Goal: Task Accomplishment & Management: Use online tool/utility

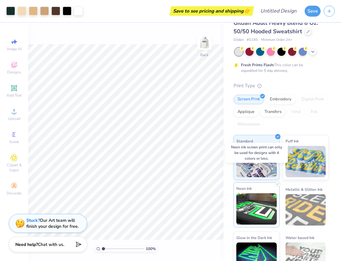
scroll to position [27, 0]
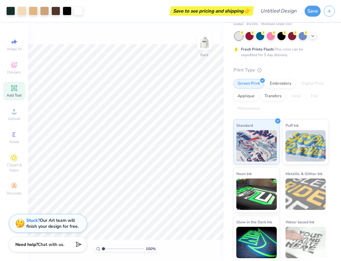
click at [17, 88] on icon at bounding box center [14, 88] width 8 height 8
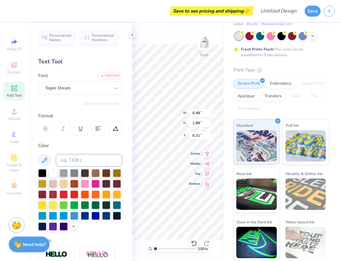
type input "3.68"
type input "6.00"
type input "3.00"
click at [131, 35] on icon at bounding box center [132, 34] width 5 height 5
click at [130, 33] on icon at bounding box center [132, 34] width 5 height 5
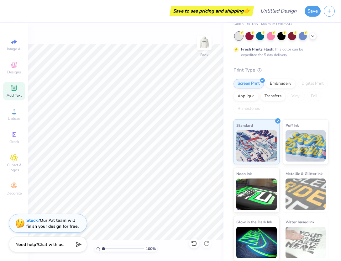
click at [10, 93] on span "Add Text" at bounding box center [14, 95] width 15 height 5
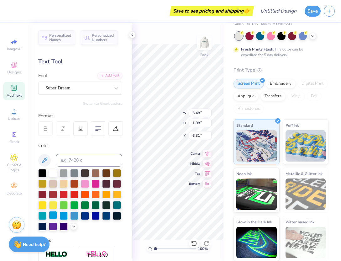
click at [55, 214] on div at bounding box center [53, 215] width 8 height 8
click at [72, 92] on div at bounding box center [77, 88] width 65 height 8
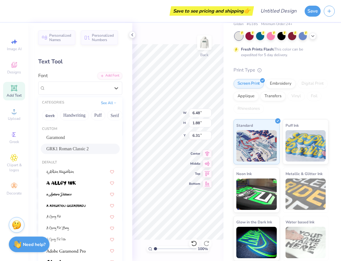
click at [86, 147] on span "GRK1 Roman Classic 2" at bounding box center [67, 148] width 42 height 7
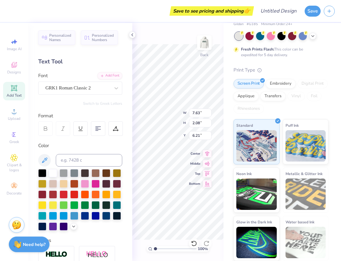
type input "7.63"
type input "2.08"
type input "6.21"
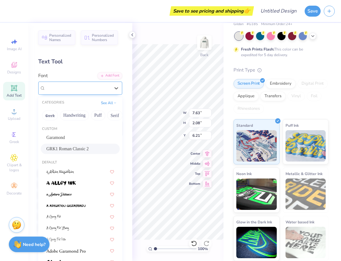
click at [85, 89] on div "GRK1 Roman Classic 2" at bounding box center [78, 88] width 66 height 10
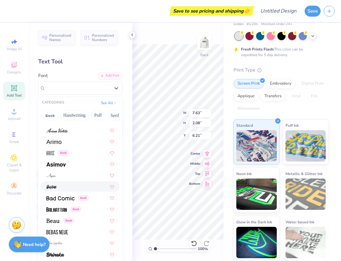
scroll to position [234, 0]
click at [95, 143] on div at bounding box center [80, 141] width 68 height 7
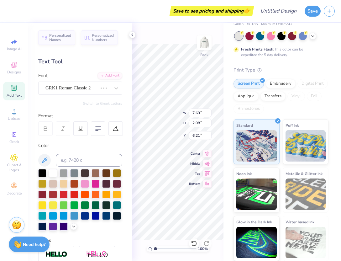
type textarea "TXT"
type input "6.72"
type input "1.84"
type input "6.33"
type input "5.73"
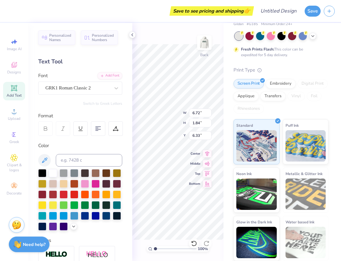
type input "2.08"
type input "6.21"
click at [17, 93] on span "Add Text" at bounding box center [14, 95] width 15 height 5
type textarea "X"
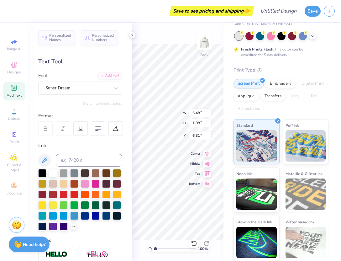
type textarea "d"
type textarea "DELTA GAMMA"
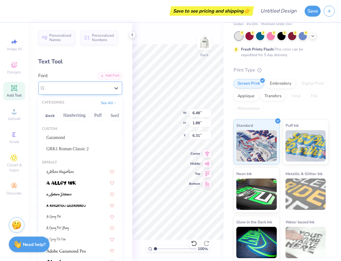
click at [74, 86] on div "Super Dream" at bounding box center [78, 88] width 66 height 10
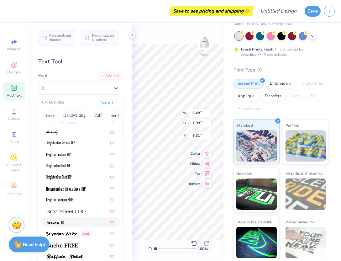
scroll to position [557, 0]
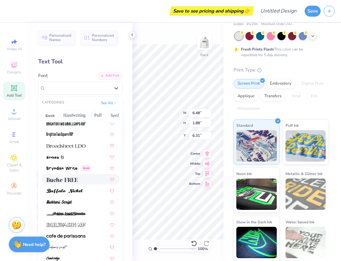
click at [87, 177] on div at bounding box center [80, 179] width 68 height 7
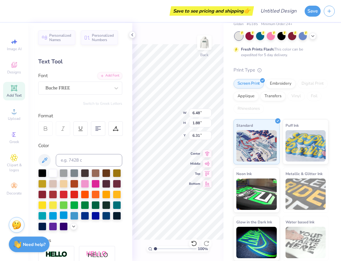
click at [66, 214] on div at bounding box center [64, 215] width 8 height 8
click at [168, 240] on div "100 % Back W 6.48 6.48 " H 1.88 1.88 " Y 6.31 6.31 " Center Middle Top Bottom" at bounding box center [177, 142] width 91 height 238
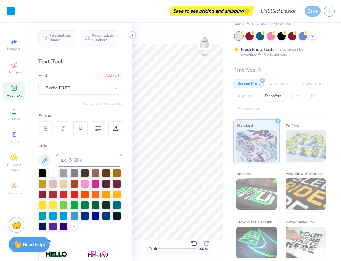
click at [134, 32] on icon at bounding box center [132, 34] width 5 height 5
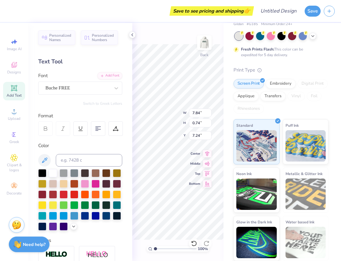
type input "7.84"
type input "0.74"
type input "7.24"
type input "3.83"
click at [132, 34] on polyline at bounding box center [132, 35] width 1 height 3
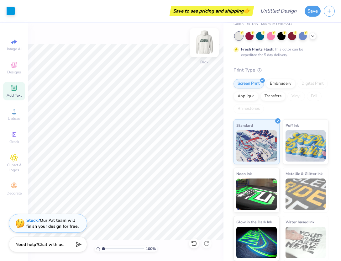
click at [206, 46] on img at bounding box center [204, 42] width 25 height 25
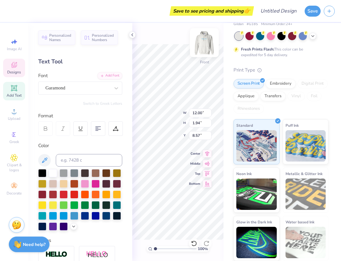
type input "10.08"
type input "1.97"
type input "6.60"
type textarea "18 73"
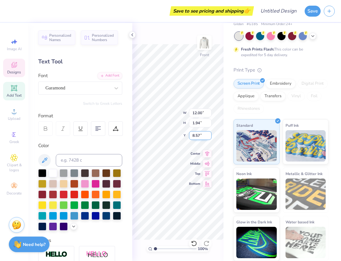
type input "8.58"
click at [208, 134] on input "8.58" at bounding box center [200, 135] width 23 height 9
type input "3.59"
type input "5.63"
click at [208, 134] on input "8.59" at bounding box center [200, 135] width 23 height 9
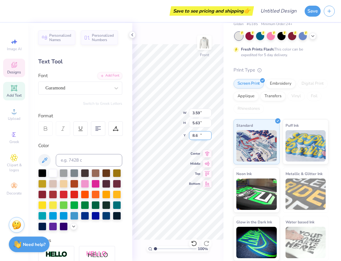
click at [208, 134] on input "8.6" at bounding box center [200, 135] width 23 height 9
click at [210, 138] on input "8.59" at bounding box center [200, 135] width 23 height 9
click at [210, 138] on input "8.58" at bounding box center [200, 135] width 23 height 9
click at [210, 138] on input "8.57" at bounding box center [200, 135] width 23 height 9
click at [210, 138] on input "8.56" at bounding box center [200, 135] width 23 height 9
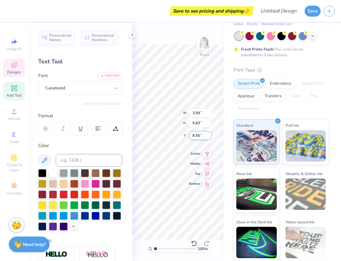
click at [210, 138] on input "8.55" at bounding box center [200, 135] width 23 height 9
click at [210, 138] on input "8.54" at bounding box center [200, 135] width 23 height 9
type input "8.53"
click at [210, 138] on input "8.53" at bounding box center [200, 135] width 23 height 9
click at [211, 242] on div "100 % Front W 3.59 3.59 " H 5.63 5.63 " Y 6.73 6.73 " Center Middle Top Bottom" at bounding box center [177, 142] width 91 height 238
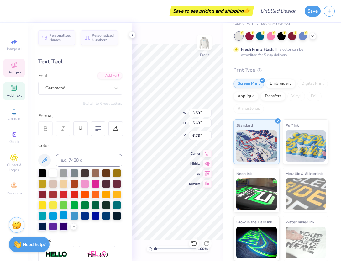
click at [63, 215] on div at bounding box center [64, 215] width 8 height 8
click at [133, 38] on div "Art colors Save to see pricing and shipping 👉 Design Title Save Image AI Design…" at bounding box center [170, 130] width 341 height 261
click at [132, 37] on icon at bounding box center [132, 34] width 5 height 5
type input "7.85"
type input "10.80"
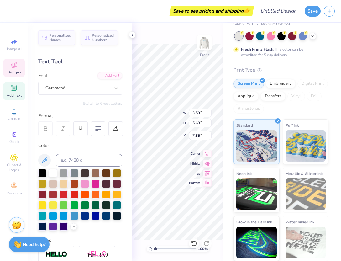
type input "16.94"
click at [210, 133] on input "6.01" at bounding box center [200, 135] width 23 height 9
click at [210, 133] on input "6.84" at bounding box center [200, 135] width 23 height 9
click at [209, 161] on icon at bounding box center [207, 163] width 9 height 8
click at [207, 175] on icon at bounding box center [207, 173] width 9 height 8
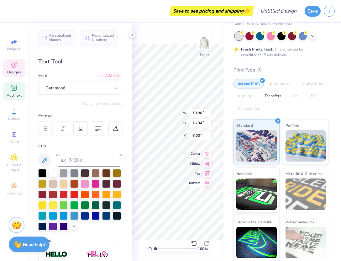
click at [208, 185] on icon at bounding box center [207, 183] width 5 height 5
click at [208, 161] on icon at bounding box center [207, 163] width 5 height 4
type input "7.53"
click at [209, 150] on icon at bounding box center [207, 153] width 9 height 8
click at [224, 69] on div "Gildan Adult Heavy Blend 8 Oz. 50/50 Hooded Sweatshirt Gildan # G185 Minimum Or…" at bounding box center [283, 128] width 118 height 265
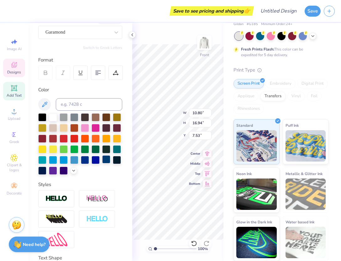
scroll to position [103, 0]
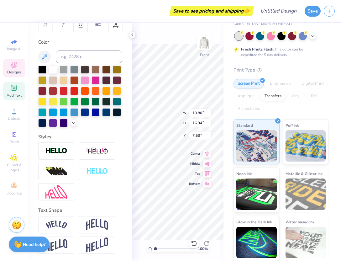
click at [139, 242] on div "100 % Front W 10.80 10.80 " H 16.94 16.94 " Y 7.53 7.53 " Center Middle Top Bot…" at bounding box center [177, 142] width 91 height 238
click at [131, 36] on icon at bounding box center [132, 34] width 5 height 5
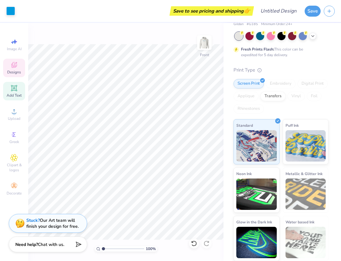
click at [13, 68] on icon at bounding box center [14, 65] width 8 height 8
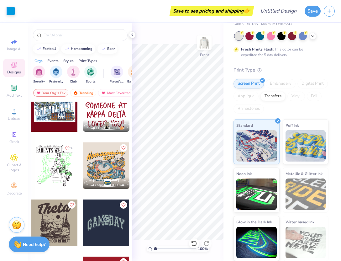
scroll to position [2414, 0]
click at [40, 69] on img "filter for Sorority" at bounding box center [38, 71] width 7 height 7
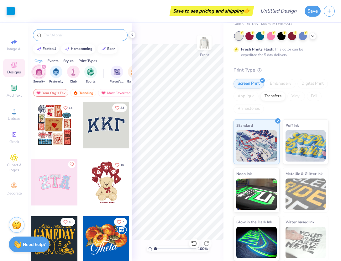
click at [50, 36] on input "text" at bounding box center [83, 35] width 80 height 6
type input "DELTA GAMMA"
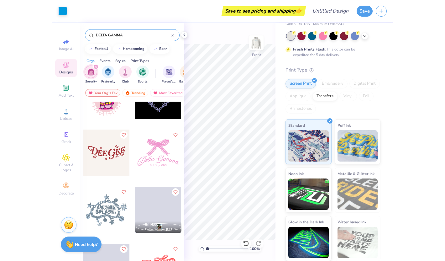
scroll to position [1062, 0]
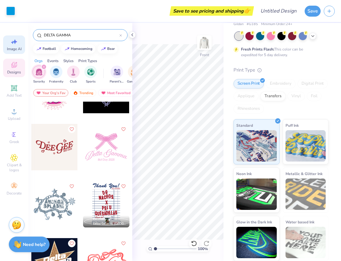
click at [17, 42] on icon at bounding box center [14, 42] width 8 height 8
select select "4"
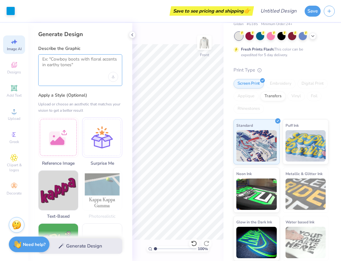
click at [70, 66] on textarea at bounding box center [80, 64] width 76 height 16
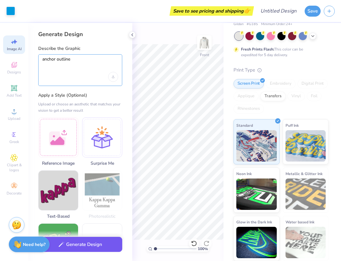
type textarea "anchor outline"
click at [85, 245] on button "Generate Design" at bounding box center [80, 244] width 84 height 15
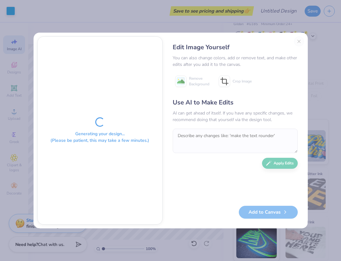
click at [299, 42] on div "Edit Image Yourself You can also change colors, add or remove text, and make ot…" at bounding box center [235, 130] width 138 height 188
click at [297, 38] on div "Edit Image Yourself You can also change colors, add or remove text, and make ot…" at bounding box center [235, 130] width 138 height 188
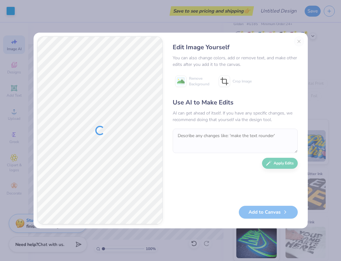
click at [328, 117] on div "Edit Image Yourself You can also change colors, add or remove text, and make ot…" at bounding box center [170, 130] width 341 height 261
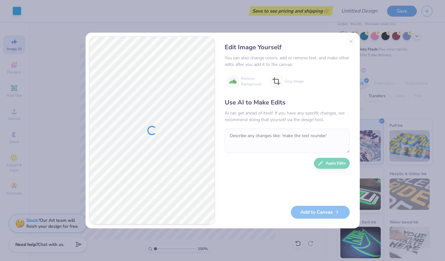
click at [341, 42] on div "Edit Image Yourself You can also change colors, add or remove text, and make ot…" at bounding box center [288, 130] width 138 height 188
click at [304, 215] on button "Add to Canvas" at bounding box center [320, 210] width 59 height 13
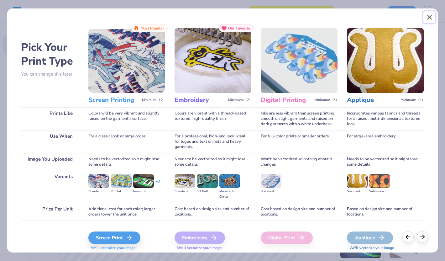
click at [341, 20] on button "Close" at bounding box center [430, 17] width 12 height 12
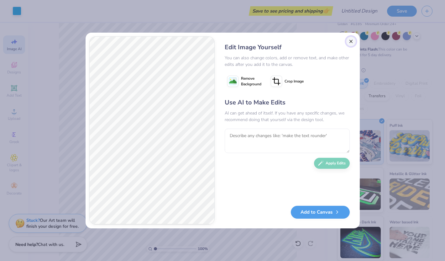
click at [341, 44] on button "Close" at bounding box center [351, 41] width 10 height 10
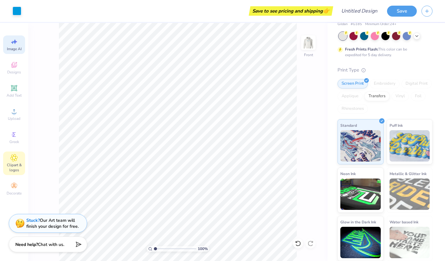
click at [16, 153] on div "Clipart & logos" at bounding box center [14, 163] width 22 height 24
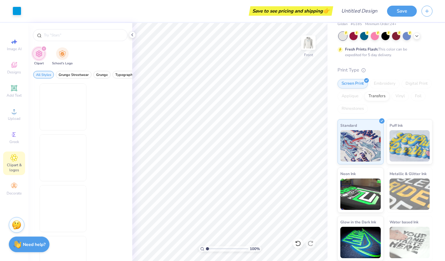
scroll to position [0, 0]
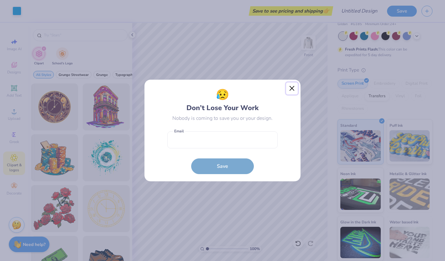
click at [291, 92] on button "Close" at bounding box center [292, 88] width 12 height 12
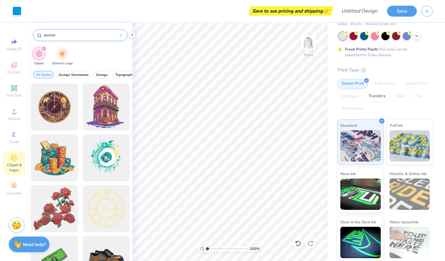
type input "anchor"
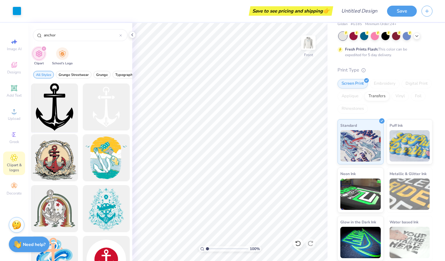
click at [63, 118] on div at bounding box center [55, 107] width 52 height 52
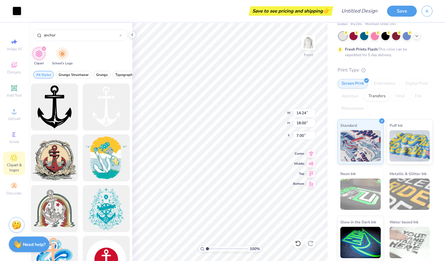
type input "5.13"
type input "6.48"
type input "18.52"
type input "5.03"
type input "6.20"
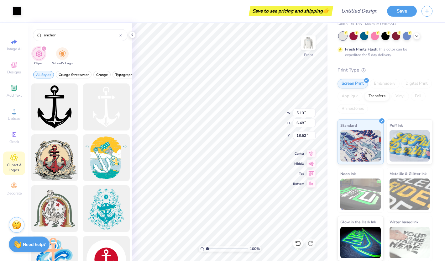
type input "18.64"
type input "10.80"
type input "16.94"
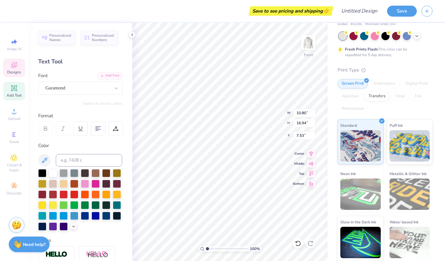
type input "6.00"
type input "8.19"
type input "12.84"
type input "10.43"
type input "5.03"
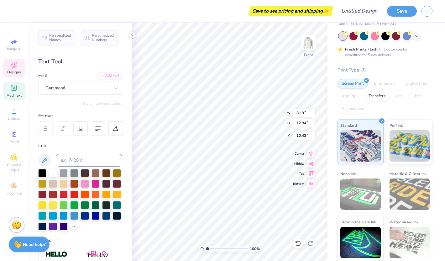
type input "6.20"
type input "16.84"
click at [113, 87] on icon at bounding box center [116, 88] width 6 height 6
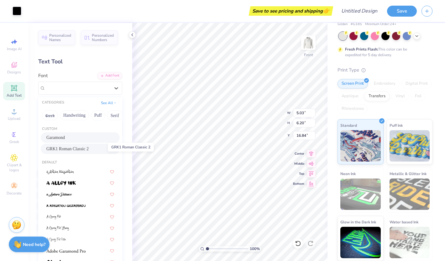
click at [88, 149] on span "GRK1 Roman Classic 2" at bounding box center [67, 148] width 42 height 7
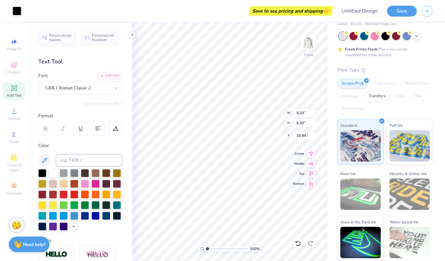
type input "6.94"
type input "13.08"
type input "10.30"
click at [74, 91] on div "GRK1 Roman Classic 2" at bounding box center [78, 88] width 66 height 10
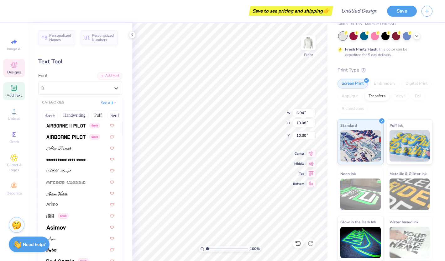
scroll to position [282, 0]
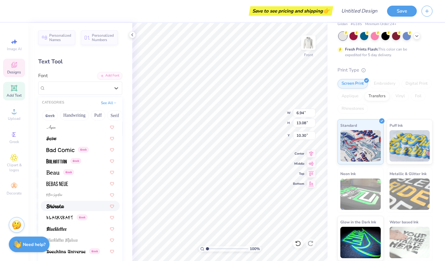
click at [75, 205] on div at bounding box center [80, 206] width 68 height 7
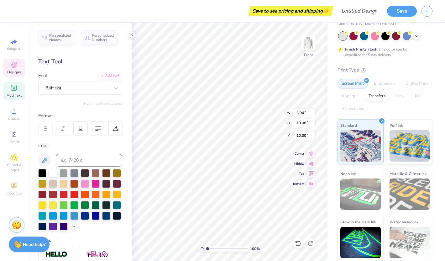
type input "5.75"
type input "12.13"
type input "10.78"
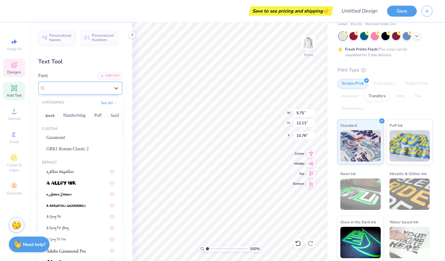
click at [98, 91] on div "Bhineka" at bounding box center [78, 88] width 66 height 10
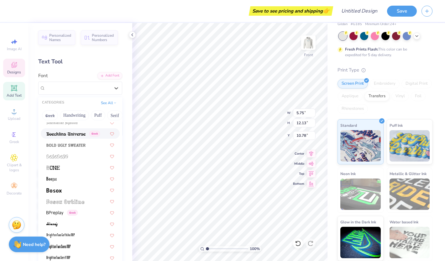
scroll to position [407, 0]
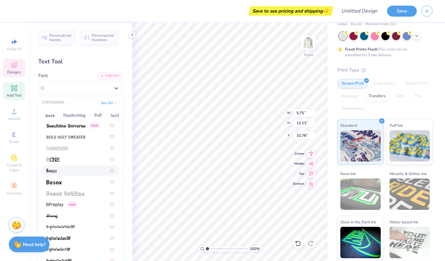
click at [92, 172] on div at bounding box center [80, 170] width 68 height 7
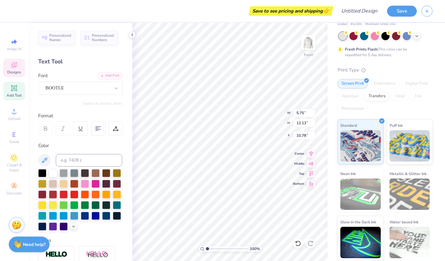
type input "4.76"
type input "12.79"
type input "10.45"
click at [67, 94] on div "BOOTLE" at bounding box center [80, 88] width 84 height 13
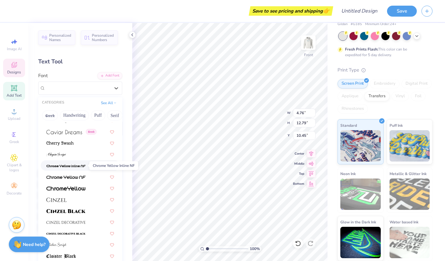
scroll to position [720, 0]
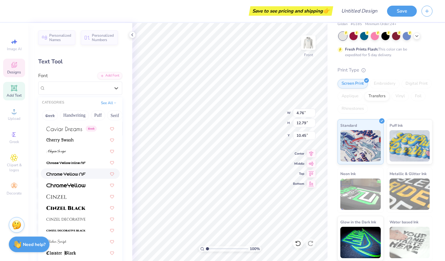
click at [88, 170] on div at bounding box center [80, 173] width 79 height 10
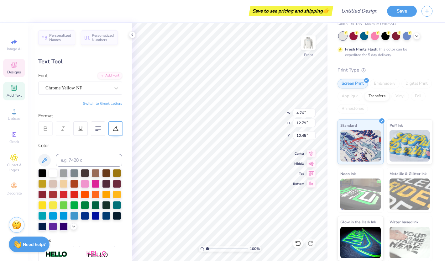
type input "8.79"
type input "12.45"
type input "10.62"
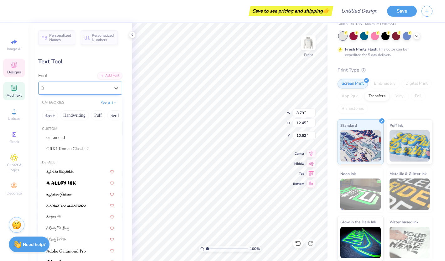
click at [99, 91] on div "Chrome Yellow NF" at bounding box center [78, 88] width 66 height 10
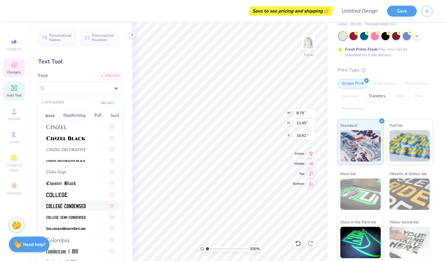
scroll to position [789, 0]
click at [82, 141] on span at bounding box center [65, 138] width 39 height 7
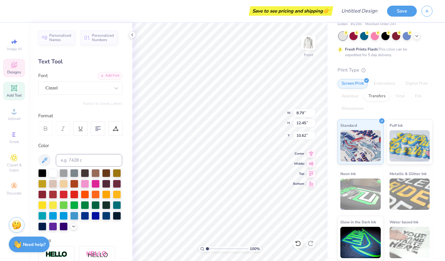
type input "7.53"
type input "13.24"
type input "10.23"
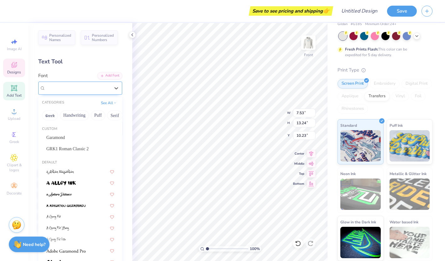
click at [99, 88] on div "Cinzel" at bounding box center [78, 88] width 66 height 10
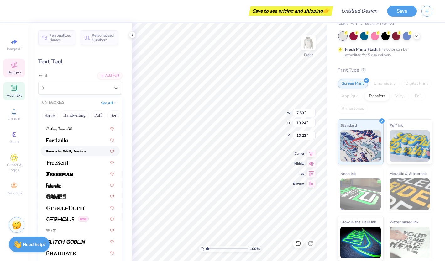
scroll to position [1403, 0]
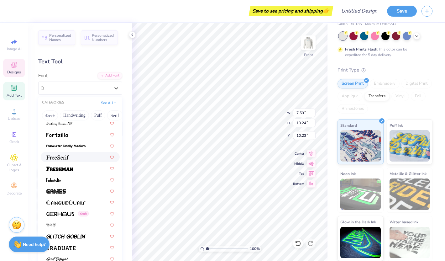
click at [91, 161] on div at bounding box center [80, 157] width 79 height 10
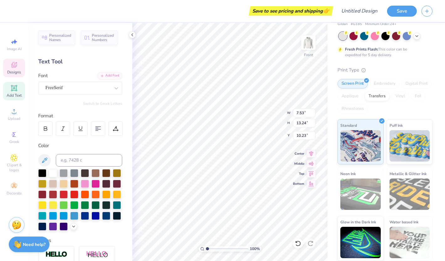
type input "6.17"
type input "12.61"
type input "10.54"
click at [44, 125] on div at bounding box center [45, 128] width 14 height 14
type input "6.37"
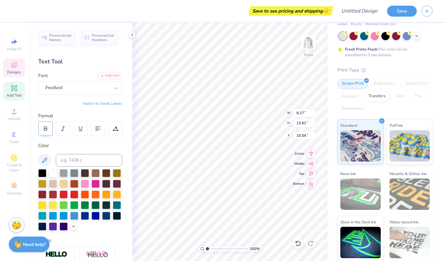
type input "12.69"
type input "10.50"
type input "11.03"
type input "5.03"
type input "6.20"
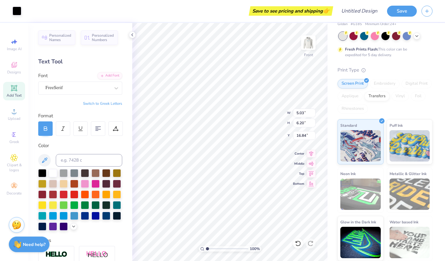
type input "17.38"
click at [14, 10] on div at bounding box center [17, 10] width 9 height 9
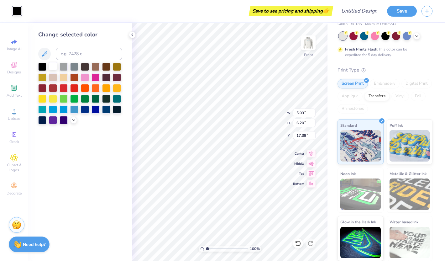
click at [57, 65] on div at bounding box center [53, 66] width 8 height 8
type input "5.02"
type input "6.16"
type input "17.39"
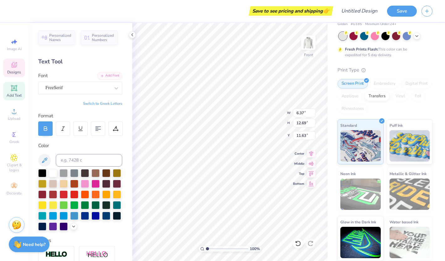
type input "11.63"
type input "5.02"
type input "6.16"
type input "17.39"
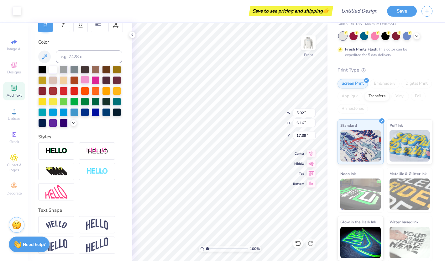
scroll to position [0, 0]
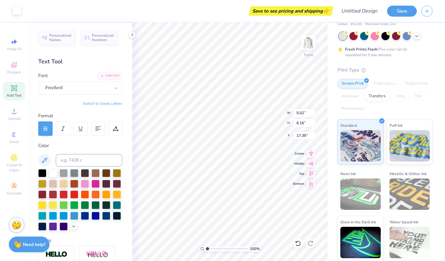
click at [13, 9] on div at bounding box center [17, 10] width 9 height 9
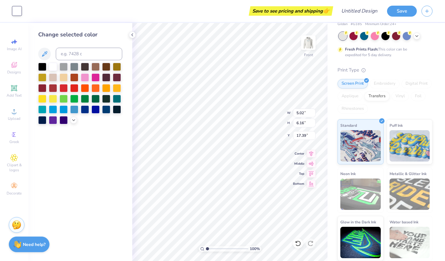
click at [61, 171] on div "Change selected color" at bounding box center [80, 142] width 104 height 238
click at [135, 34] on icon at bounding box center [132, 34] width 5 height 5
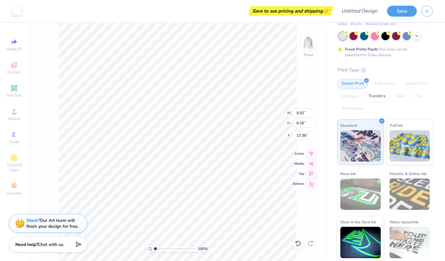
type input "17.97"
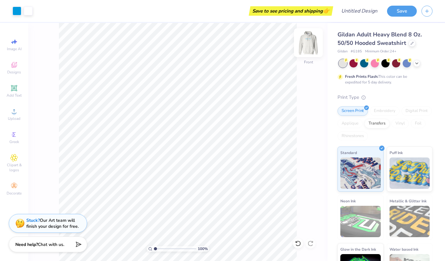
click at [312, 44] on img at bounding box center [308, 42] width 25 height 25
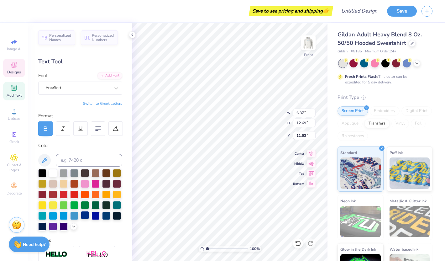
click at [84, 215] on div at bounding box center [85, 215] width 8 height 8
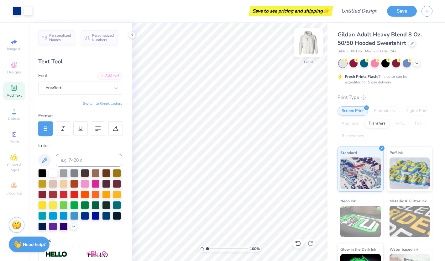
click at [311, 46] on img at bounding box center [308, 42] width 25 height 25
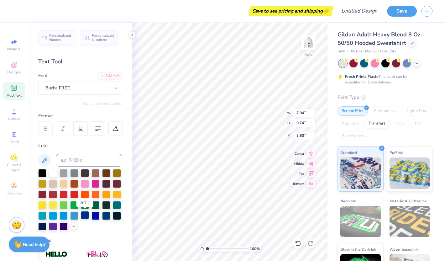
click at [83, 212] on div at bounding box center [85, 215] width 8 height 8
click at [97, 214] on div at bounding box center [96, 215] width 8 height 8
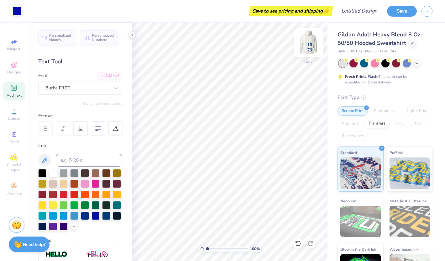
click at [313, 51] on img at bounding box center [308, 42] width 25 height 25
type input "6.37"
type input "12.69"
type input "11.63"
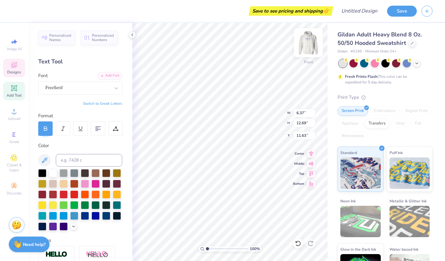
type input "5.02"
type input "6.16"
type input "17.97"
type input "4.96"
type input "5.82"
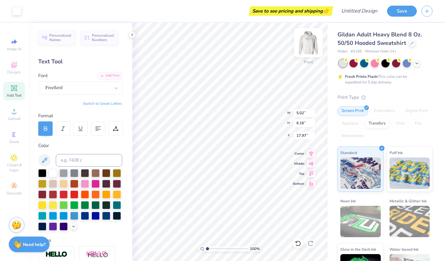
type input "18.13"
type input "3.46"
type input "4.05"
type input "21.14"
type input "4.22"
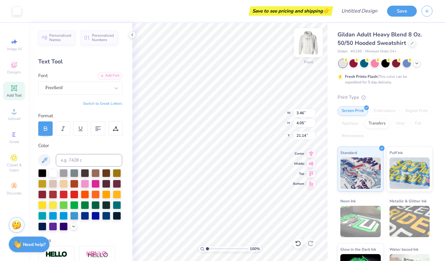
type input "4.95"
type input "20.06"
click at [111, 104] on button "Switch to Greek Letters" at bounding box center [102, 103] width 39 height 5
click at [109, 102] on button "Switch to Greek Letters" at bounding box center [102, 103] width 39 height 5
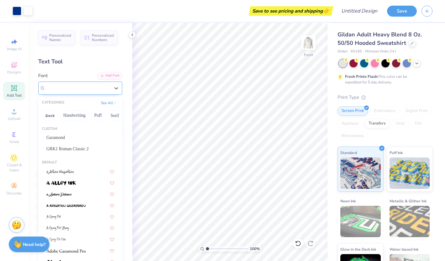
click at [95, 91] on div "FreeSerif" at bounding box center [78, 88] width 66 height 10
click at [95, 91] on div "FreeSerif" at bounding box center [77, 87] width 65 height 7
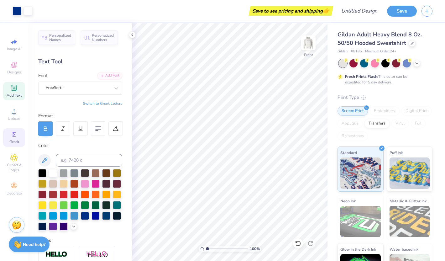
click at [13, 136] on icon at bounding box center [14, 134] width 3 height 4
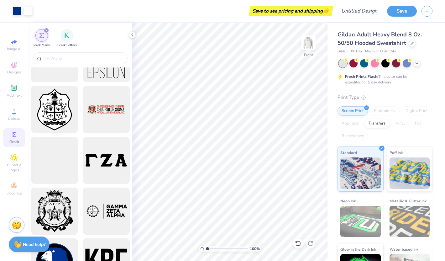
scroll to position [807, 0]
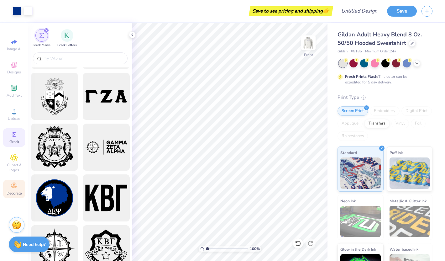
click at [15, 190] on div "Decorate" at bounding box center [14, 189] width 22 height 18
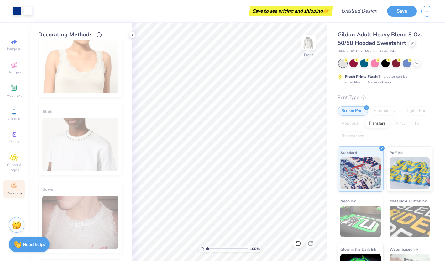
scroll to position [327, 0]
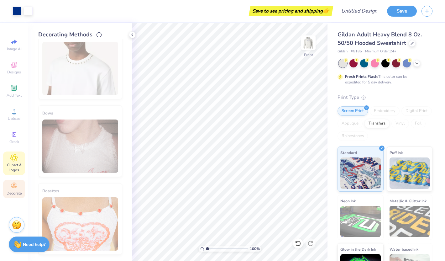
click at [15, 161] on icon at bounding box center [13, 158] width 7 height 8
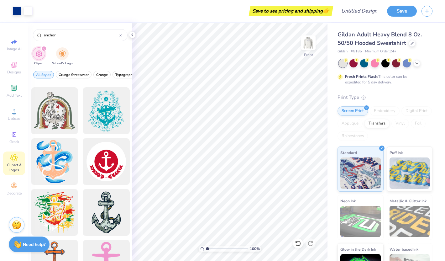
scroll to position [58, 0]
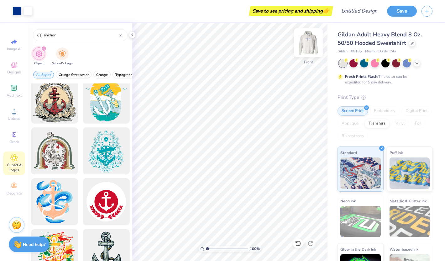
click at [306, 51] on img at bounding box center [308, 42] width 25 height 25
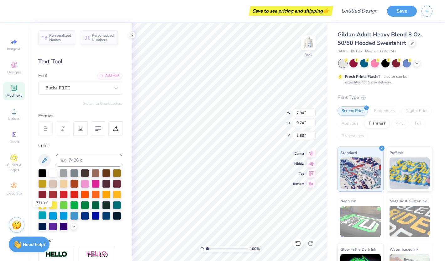
click at [42, 214] on div at bounding box center [42, 215] width 8 height 8
click at [98, 182] on div at bounding box center [96, 183] width 8 height 8
click at [309, 47] on img at bounding box center [308, 42] width 25 height 25
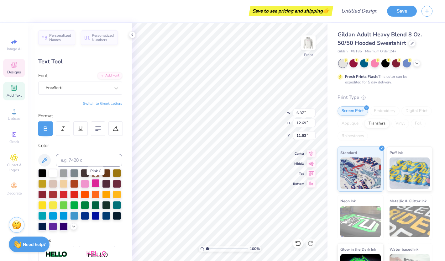
click at [94, 183] on div at bounding box center [96, 183] width 8 height 8
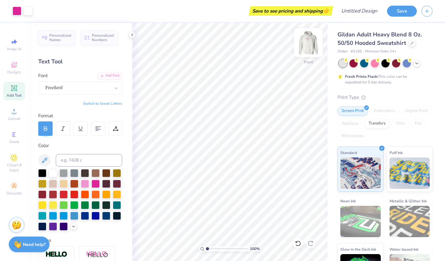
click at [303, 42] on img at bounding box center [308, 42] width 25 height 25
click at [73, 216] on div at bounding box center [74, 215] width 8 height 8
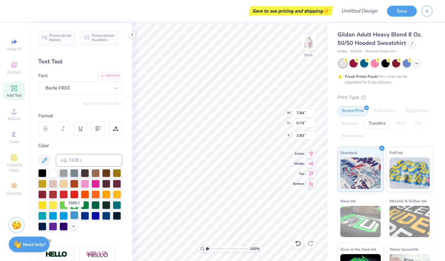
click at [73, 215] on div at bounding box center [74, 215] width 8 height 8
click at [314, 45] on img at bounding box center [308, 42] width 25 height 25
click at [77, 215] on div at bounding box center [74, 215] width 8 height 8
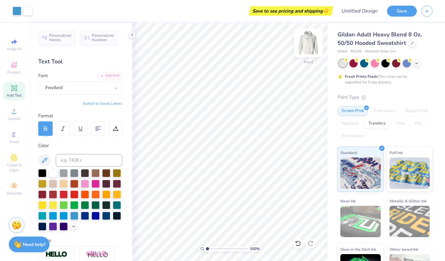
click at [307, 43] on img at bounding box center [308, 42] width 25 height 25
click at [310, 45] on img at bounding box center [308, 42] width 25 height 25
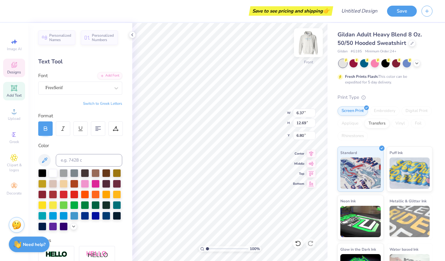
type input "6.80"
type input "6.00"
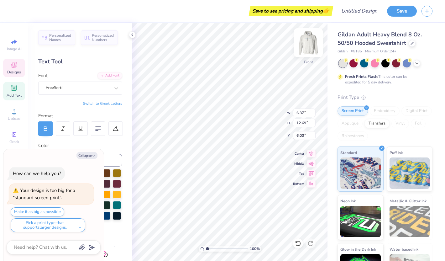
type textarea "x"
type input "6.80"
type textarea "x"
type input "8.71"
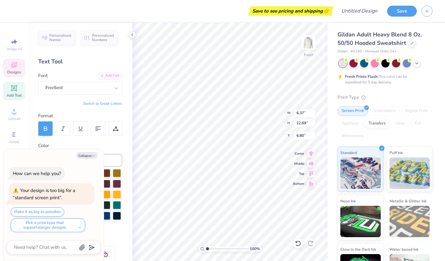
type input "17.35"
type textarea "x"
type input "6.87"
type textarea "x"
type input "8.93"
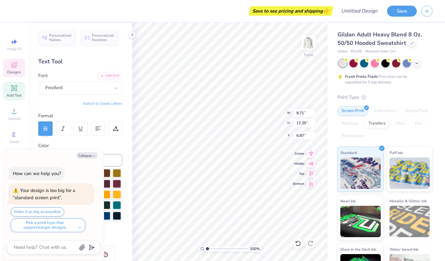
type input "17.78"
type textarea "x"
type input "7.11"
type textarea "x"
